Goal: Transaction & Acquisition: Download file/media

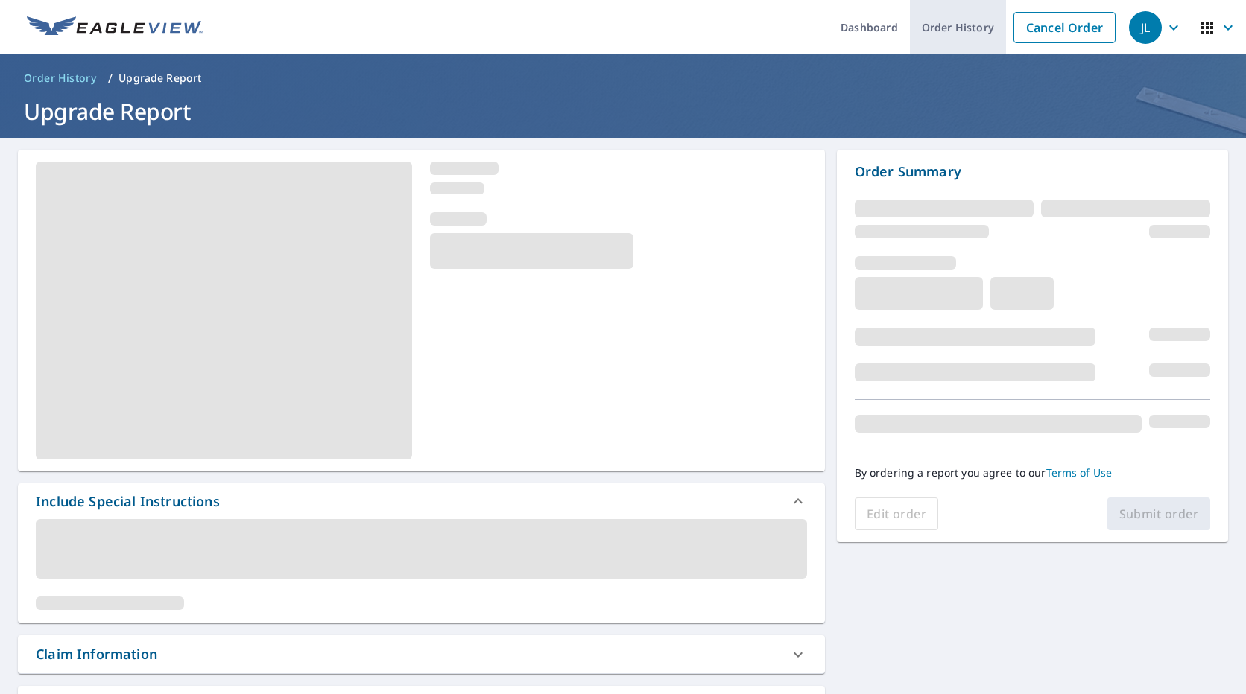
click at [928, 35] on link "Order History" at bounding box center [958, 27] width 96 height 54
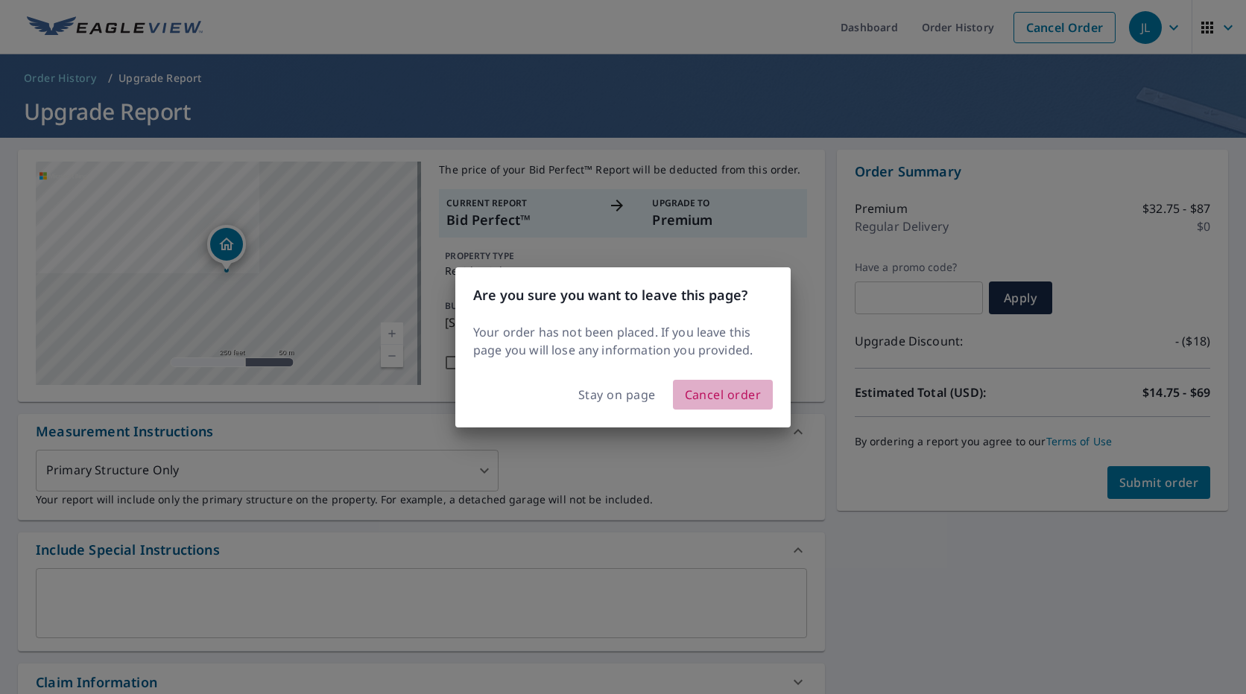
click at [722, 396] on span "Cancel order" at bounding box center [723, 394] width 77 height 21
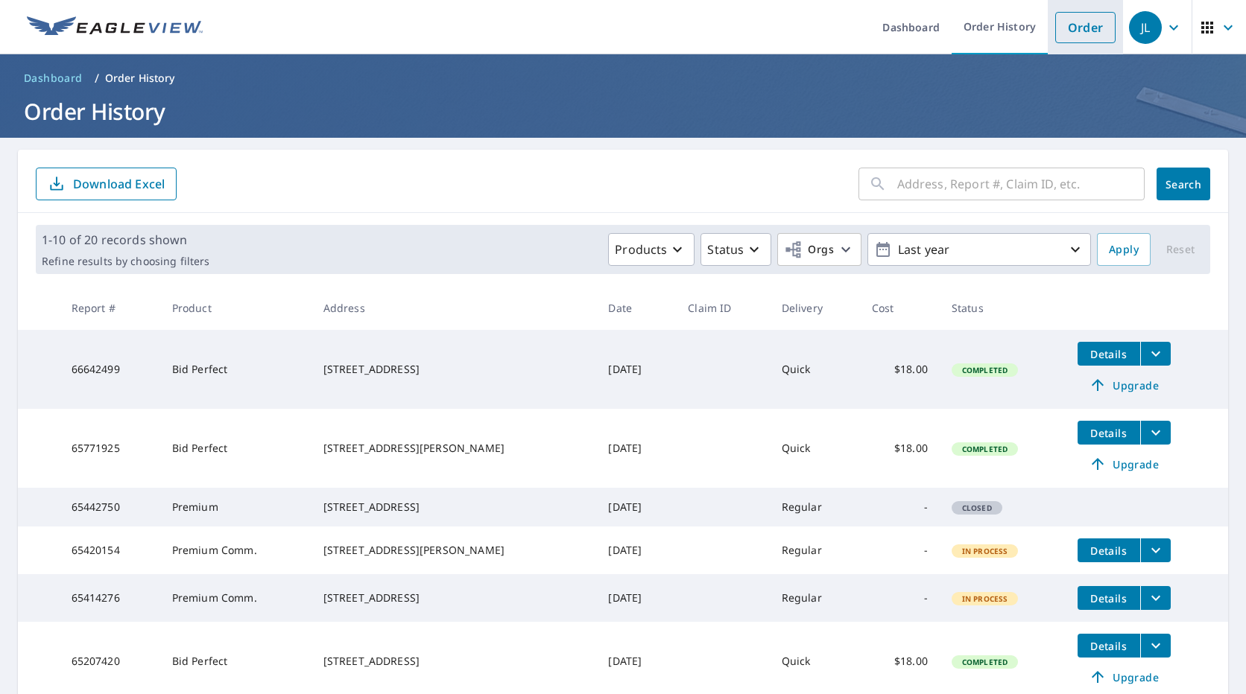
click at [1069, 28] on link "Order" at bounding box center [1085, 27] width 60 height 31
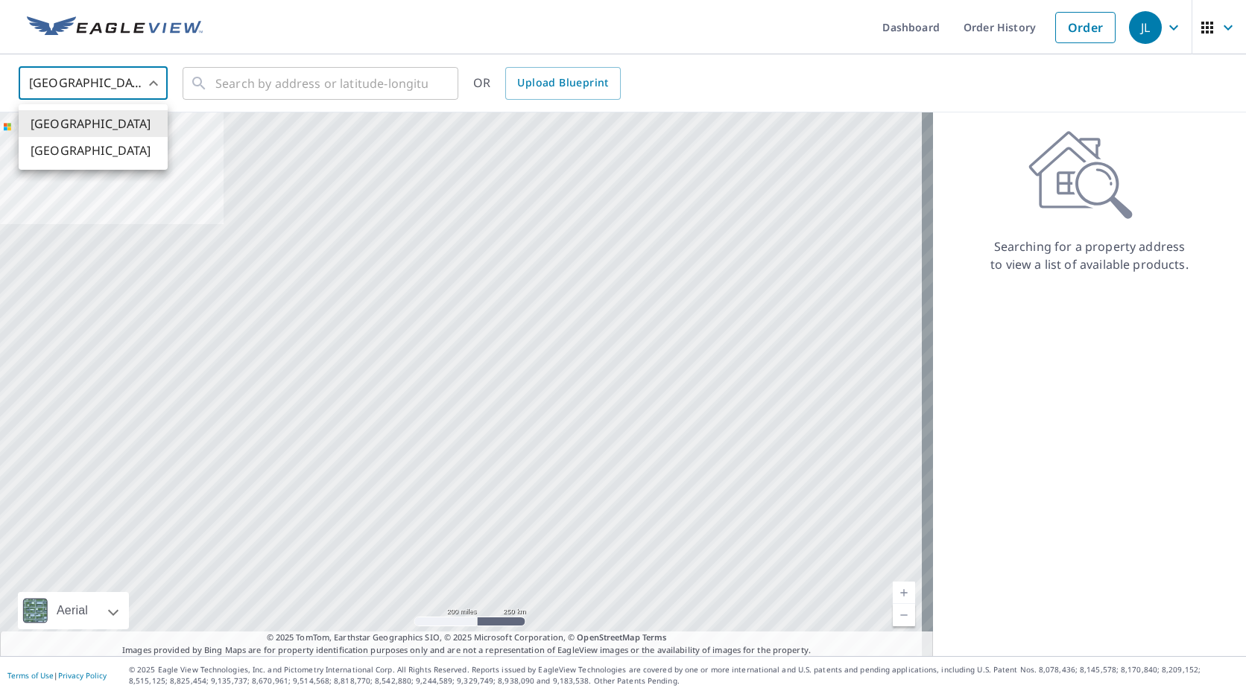
click at [151, 86] on body "JL JL Dashboard Order History Order JL United States US ​ ​ OR Upload Blueprint…" at bounding box center [623, 347] width 1246 height 694
click at [131, 145] on li "[GEOGRAPHIC_DATA]" at bounding box center [93, 150] width 149 height 27
type input "CA"
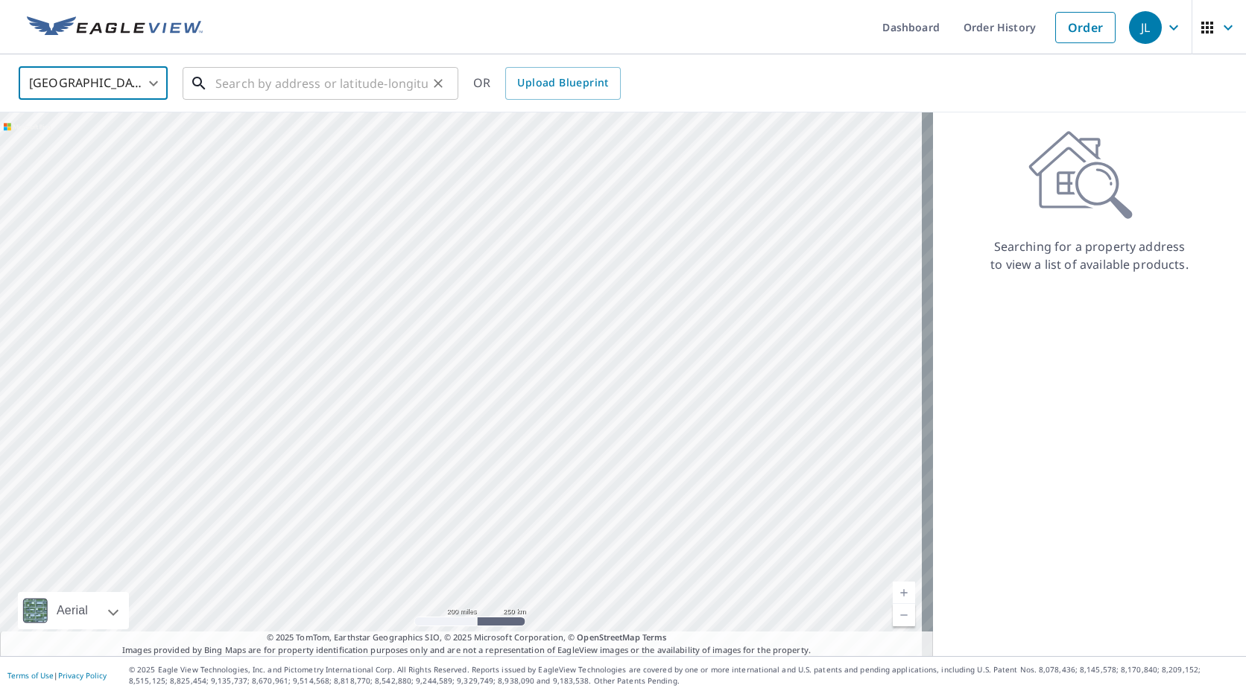
click at [234, 83] on input "text" at bounding box center [321, 84] width 212 height 42
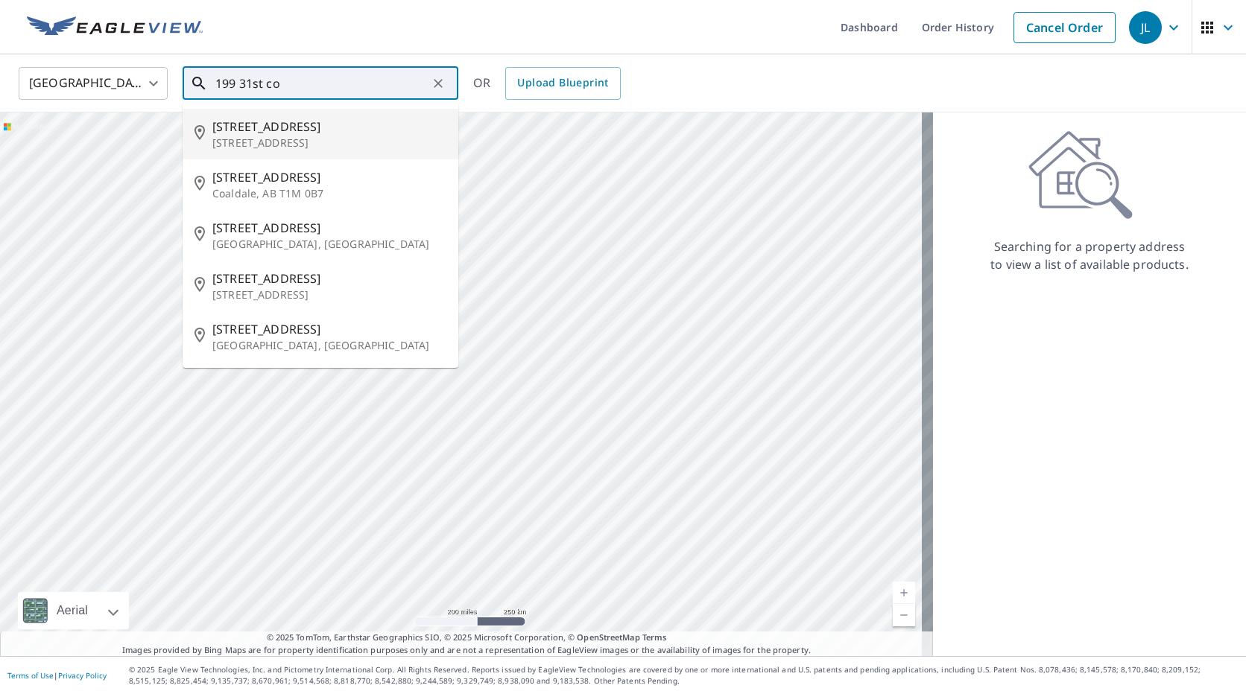
click at [273, 139] on p "[STREET_ADDRESS]" at bounding box center [329, 143] width 234 height 15
type input "[STREET_ADDRESS]"
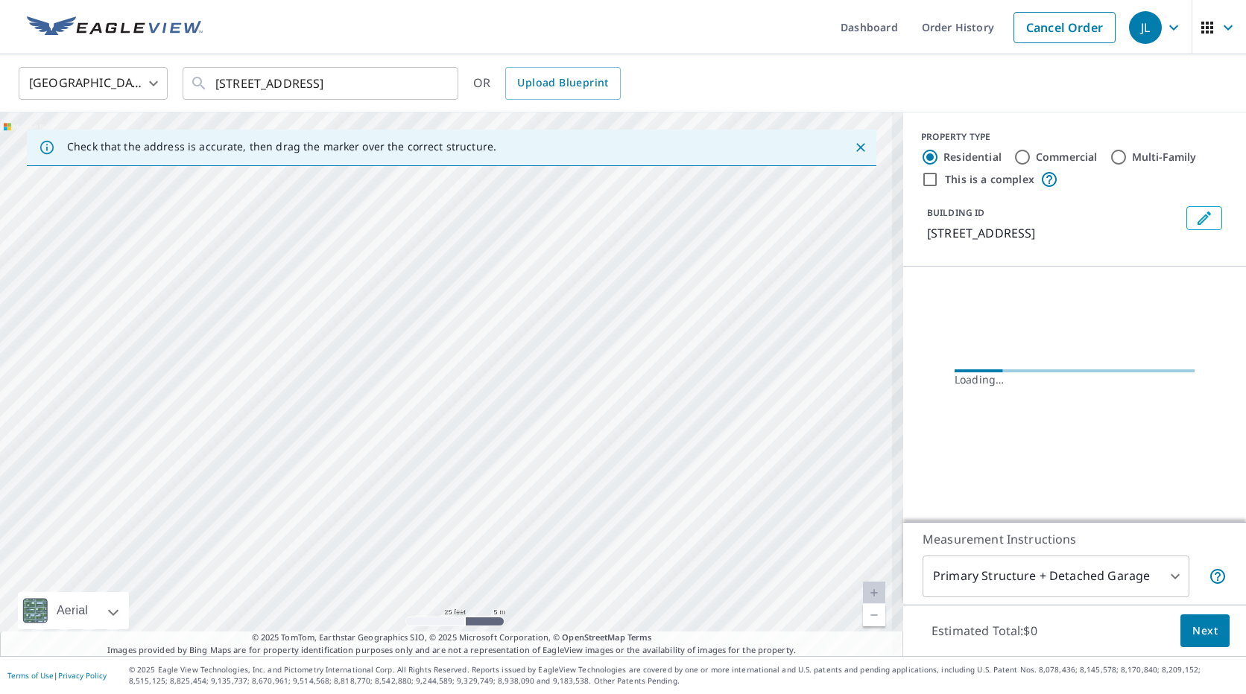
drag, startPoint x: 368, startPoint y: 413, endPoint x: 522, endPoint y: 370, distance: 160.2
click at [522, 370] on div "[STREET_ADDRESS]" at bounding box center [451, 385] width 903 height 544
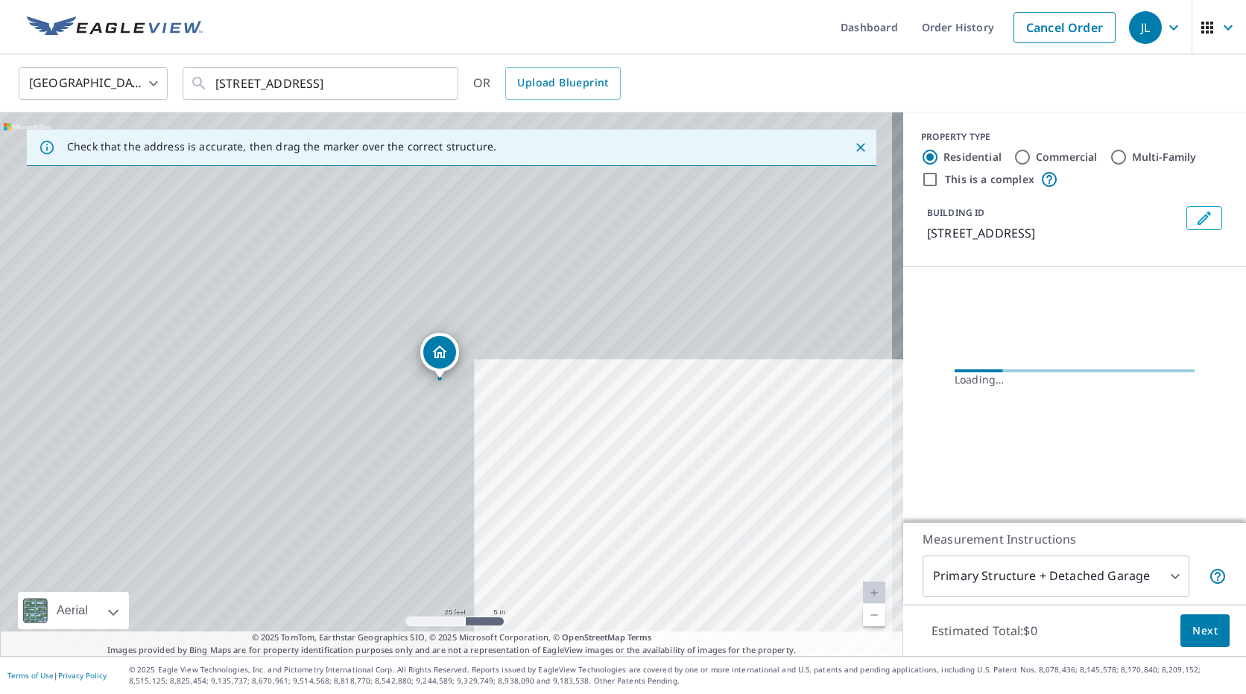
drag, startPoint x: 522, startPoint y: 370, endPoint x: 494, endPoint y: 369, distance: 28.3
click at [499, 368] on div "[STREET_ADDRESS]" at bounding box center [451, 385] width 903 height 544
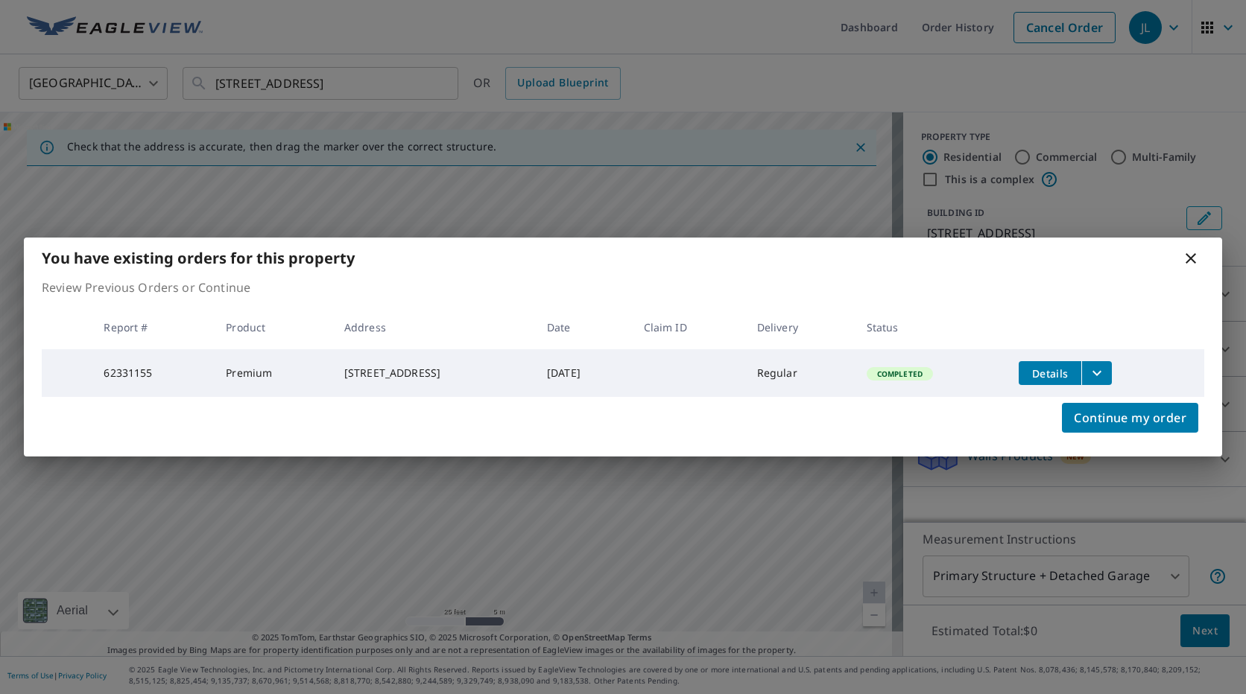
click at [1052, 375] on span "Details" at bounding box center [1050, 374] width 45 height 14
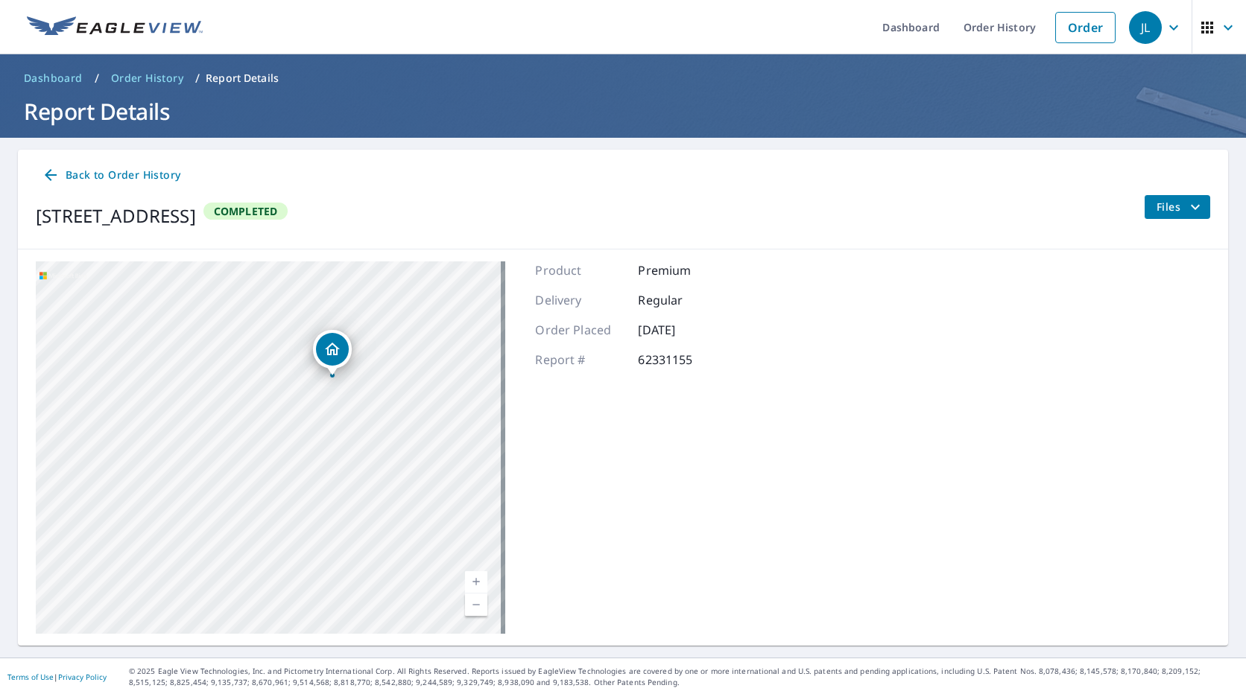
click at [1162, 209] on span "Files" at bounding box center [1180, 207] width 48 height 18
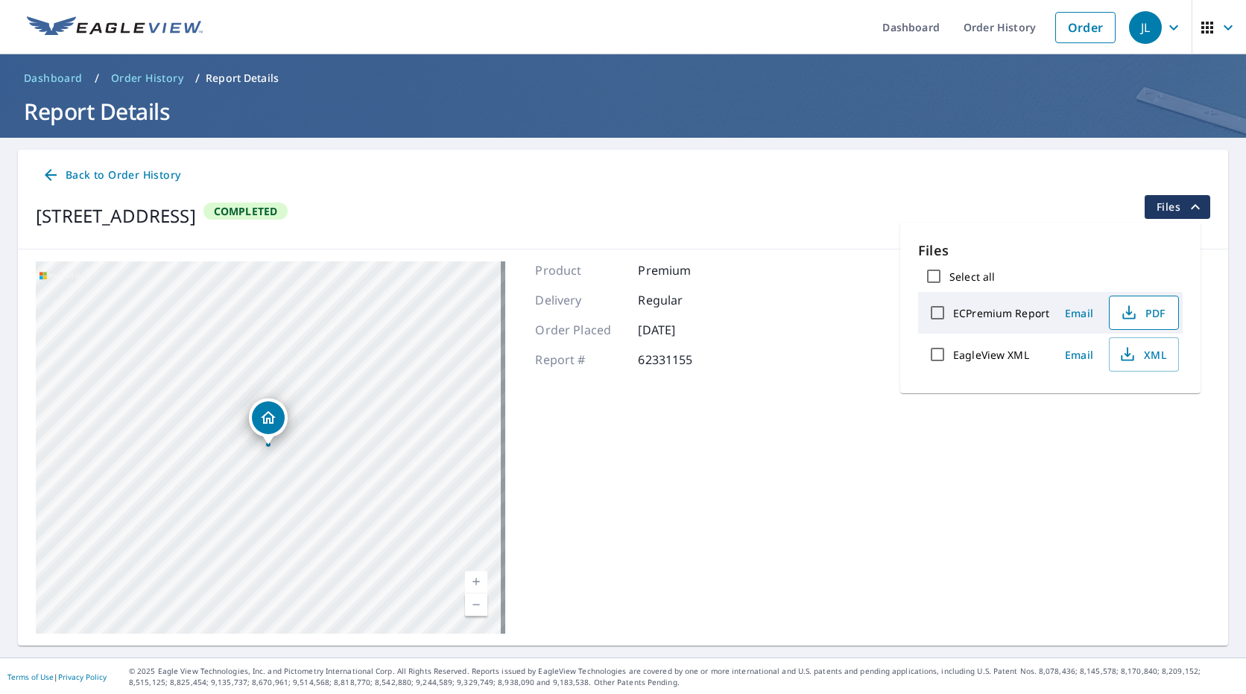
click at [1163, 315] on span "PDF" at bounding box center [1142, 313] width 48 height 18
